Goal: Transaction & Acquisition: Purchase product/service

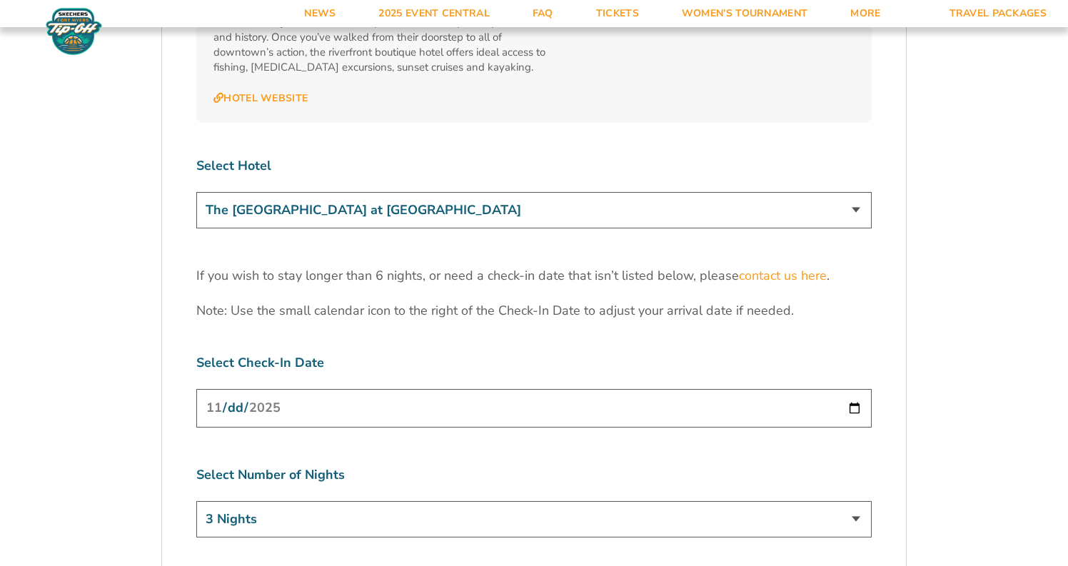
scroll to position [4338, 0]
click at [547, 391] on input "[DATE]" at bounding box center [534, 410] width 676 height 38
click at [373, 391] on input "[DATE]" at bounding box center [534, 410] width 676 height 38
click at [308, 391] on input "[DATE]" at bounding box center [534, 410] width 676 height 38
type input "[DATE]"
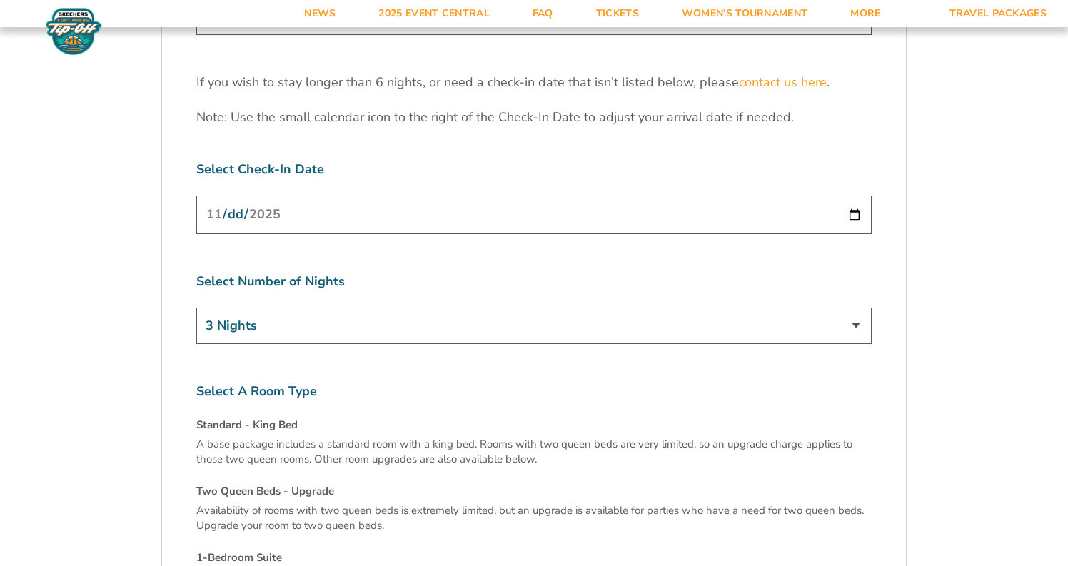
scroll to position [4539, 0]
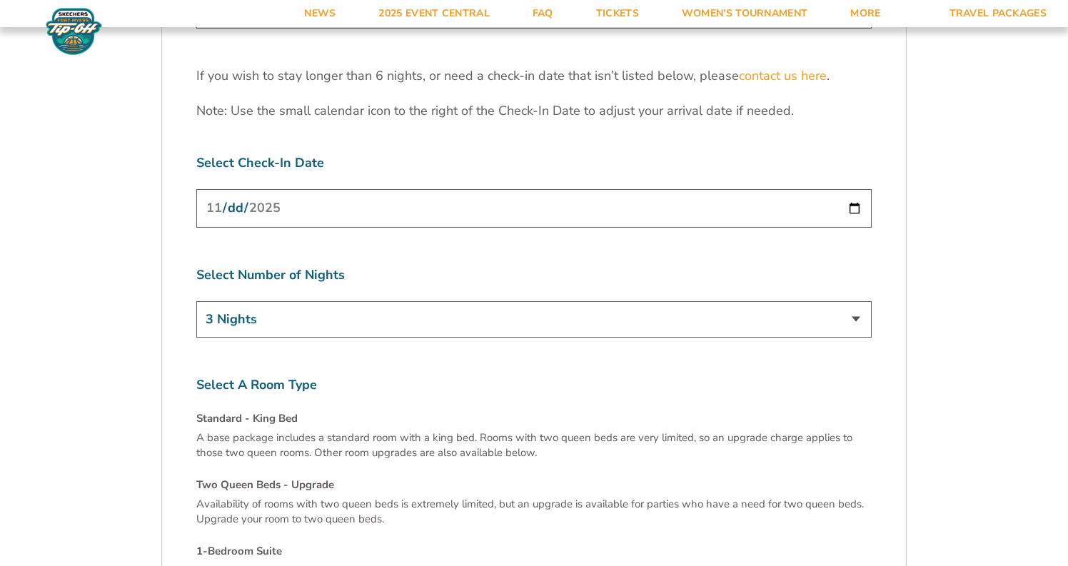
select select "6 Nights"
click at [338, 189] on input "[DATE]" at bounding box center [534, 208] width 676 height 38
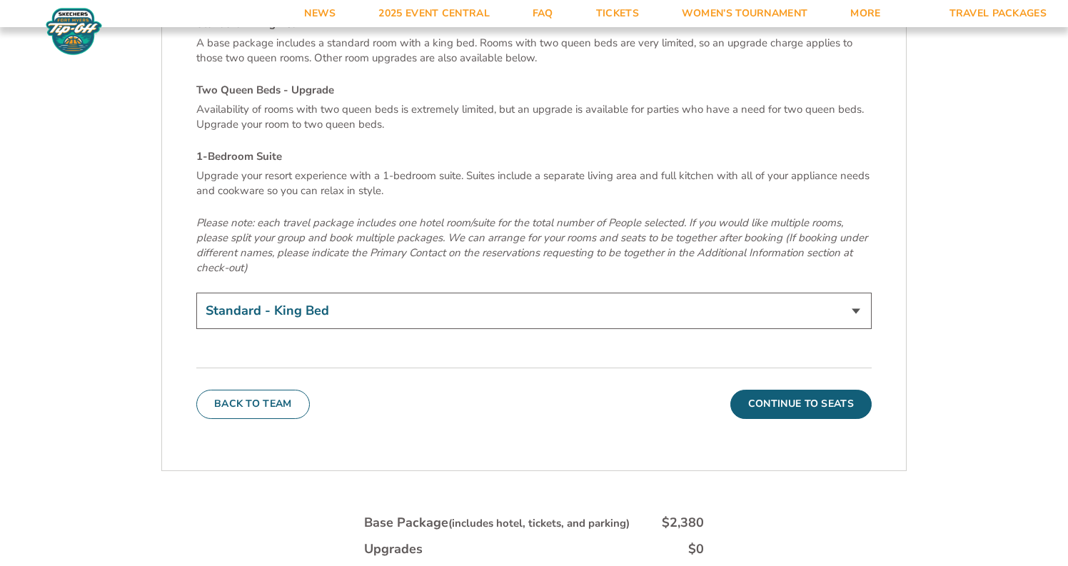
scroll to position [5033, 0]
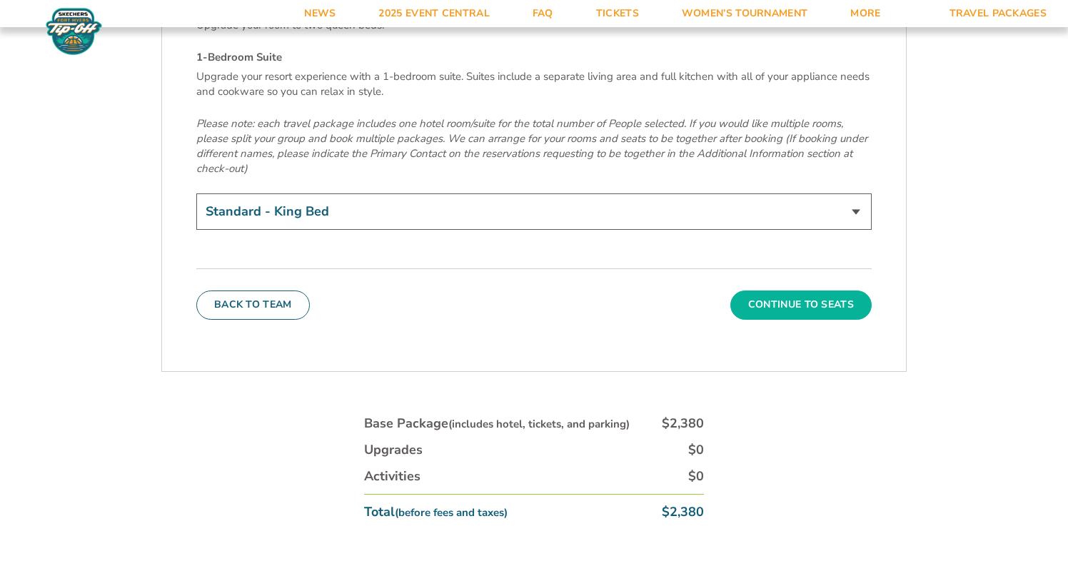
click at [770, 291] on button "Continue To Seats" at bounding box center [801, 305] width 141 height 29
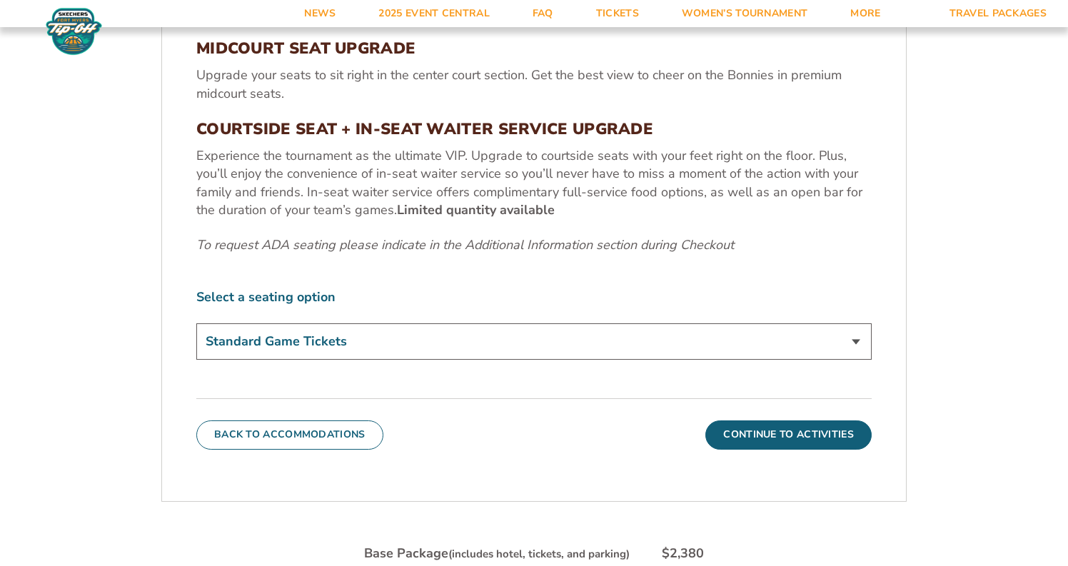
scroll to position [631, 0]
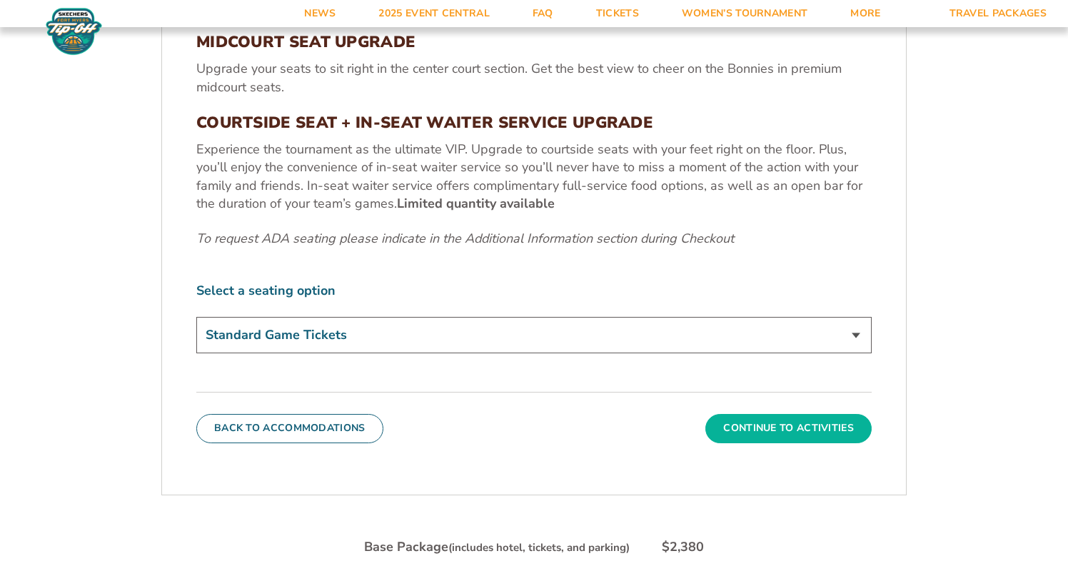
click at [781, 419] on button "Continue To Activities" at bounding box center [789, 428] width 166 height 29
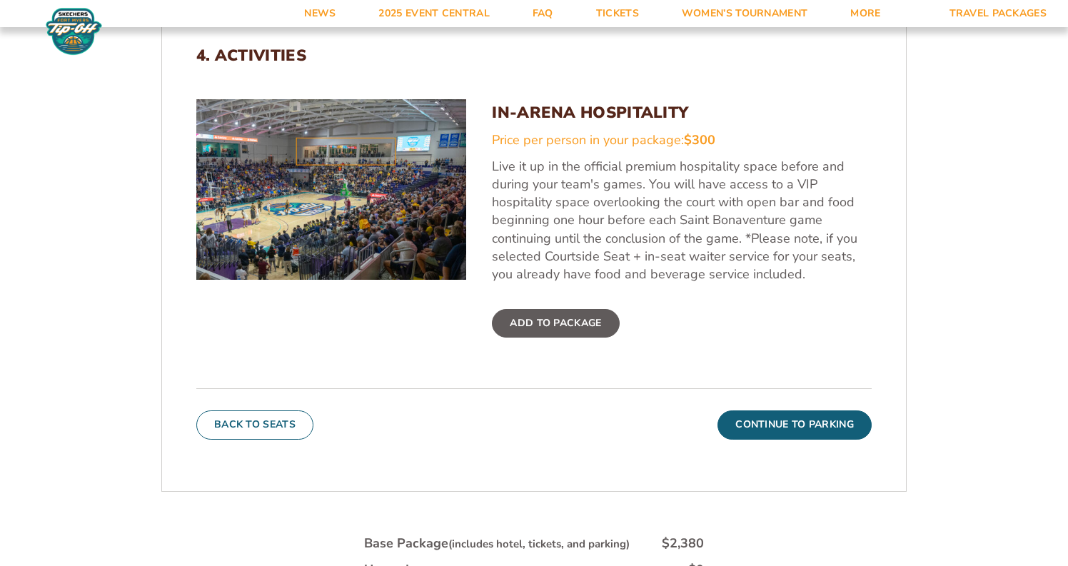
scroll to position [497, 0]
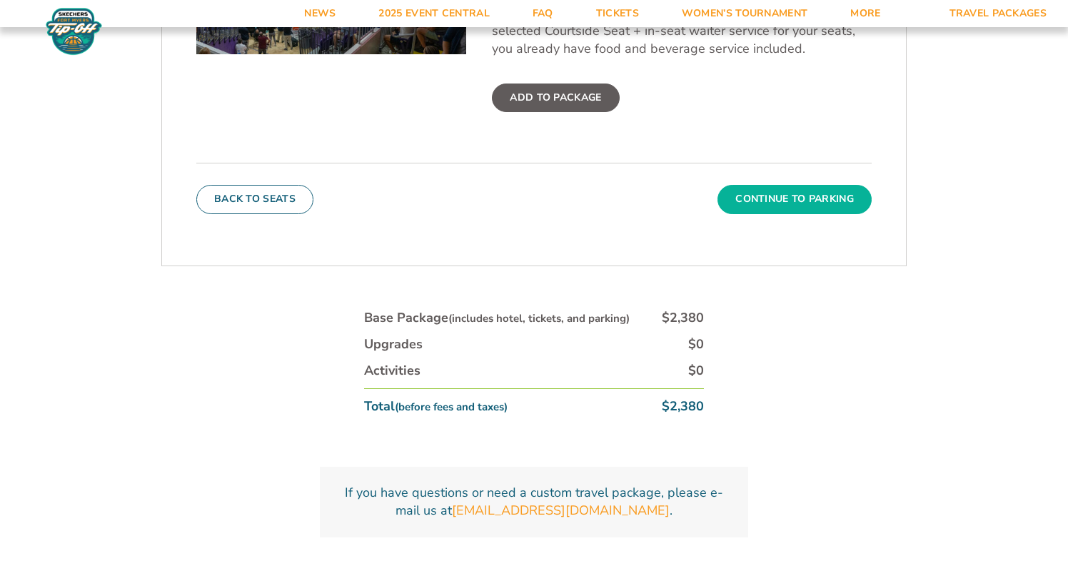
click at [784, 198] on button "Continue To Parking" at bounding box center [795, 199] width 154 height 29
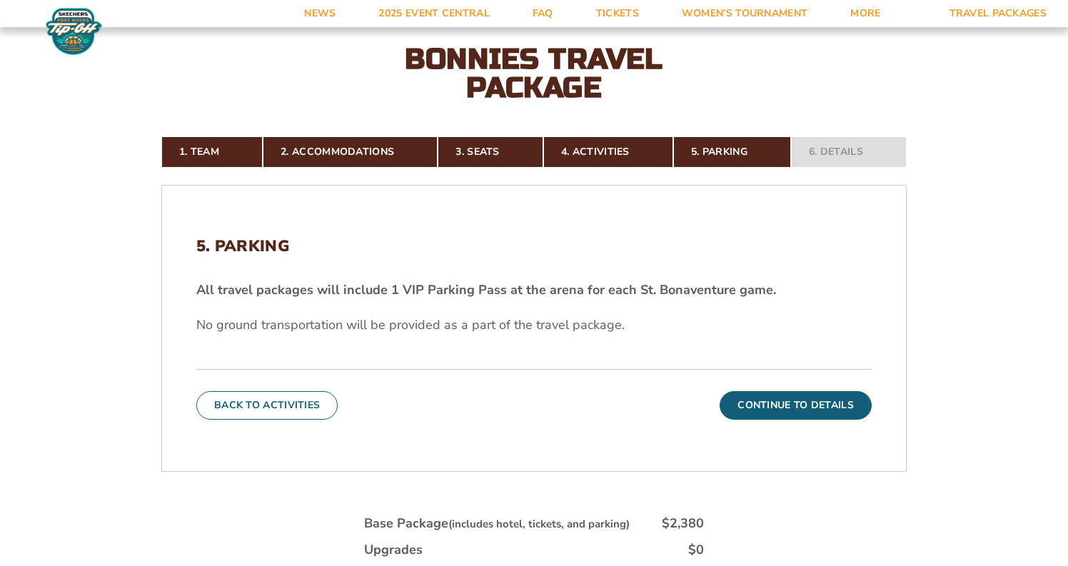
scroll to position [304, 0]
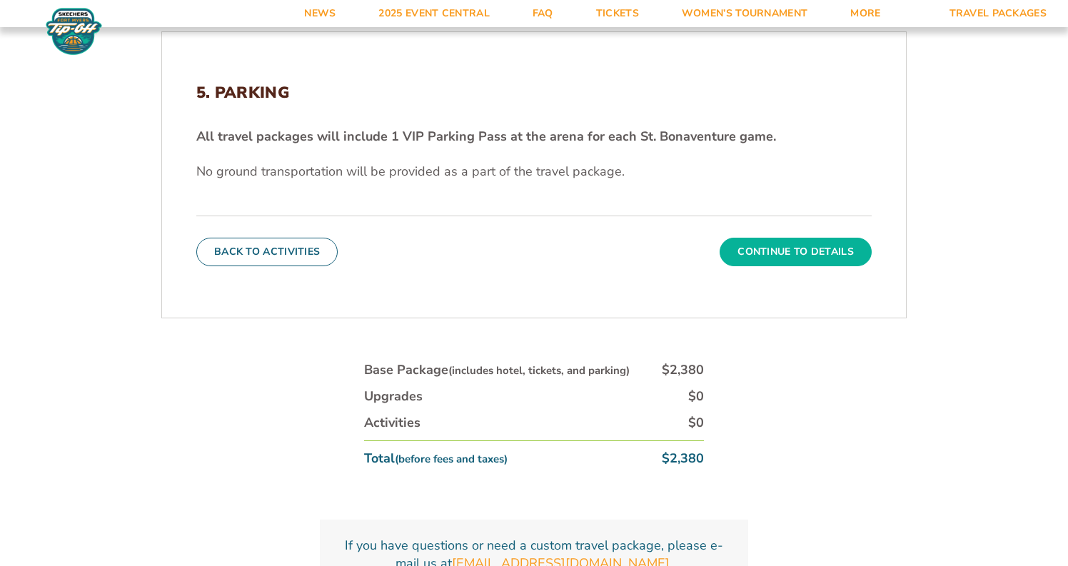
click at [781, 260] on button "Continue To Details" at bounding box center [796, 252] width 152 height 29
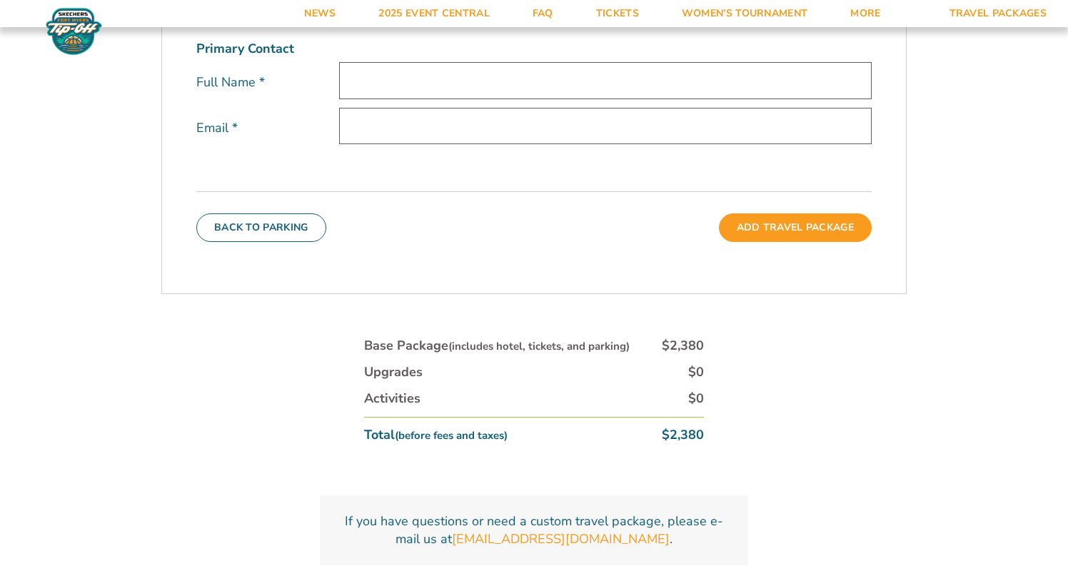
scroll to position [553, 0]
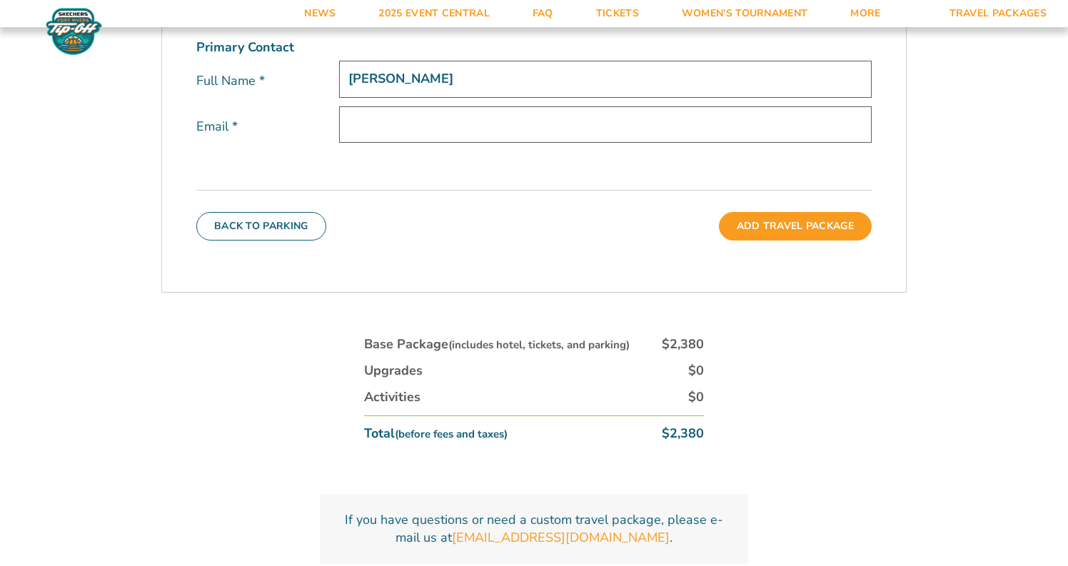
type input "[PERSON_NAME]"
type input "f"
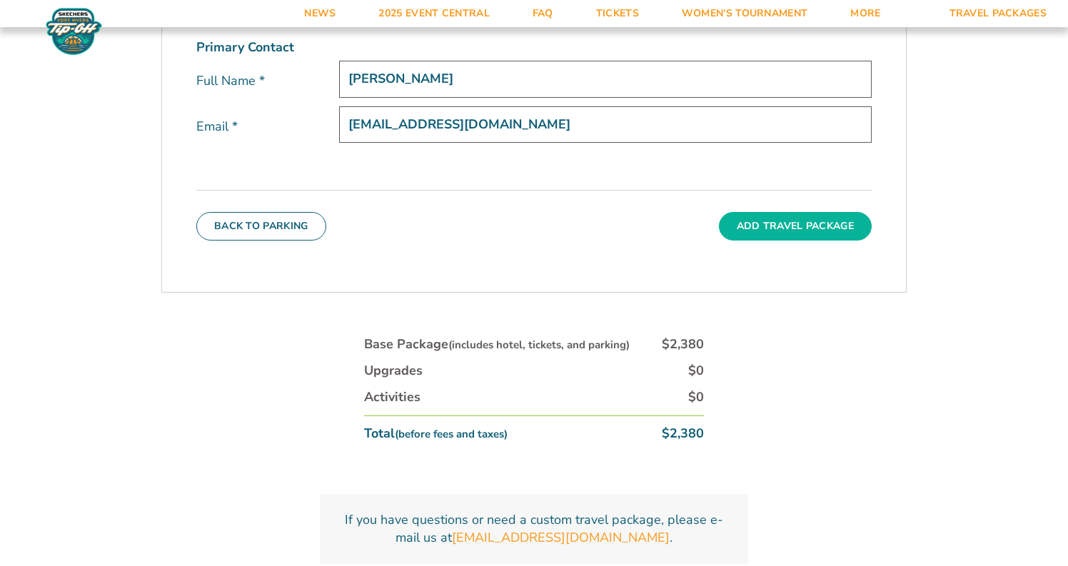
type input "[EMAIL_ADDRESS][DOMAIN_NAME]"
click at [776, 236] on button "Add Travel Package" at bounding box center [795, 226] width 153 height 29
